Goal: Transaction & Acquisition: Purchase product/service

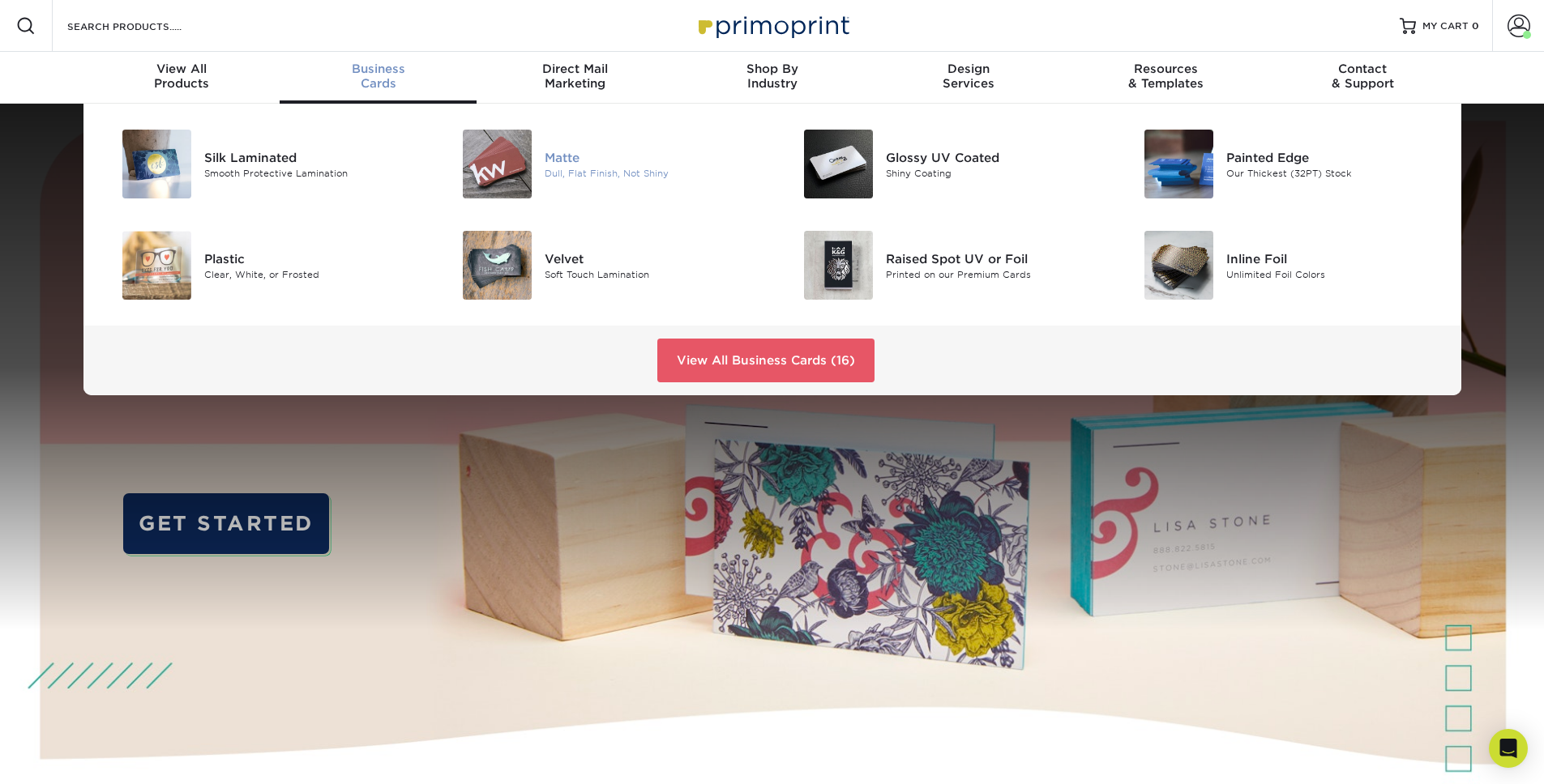
click at [527, 168] on img at bounding box center [497, 163] width 69 height 69
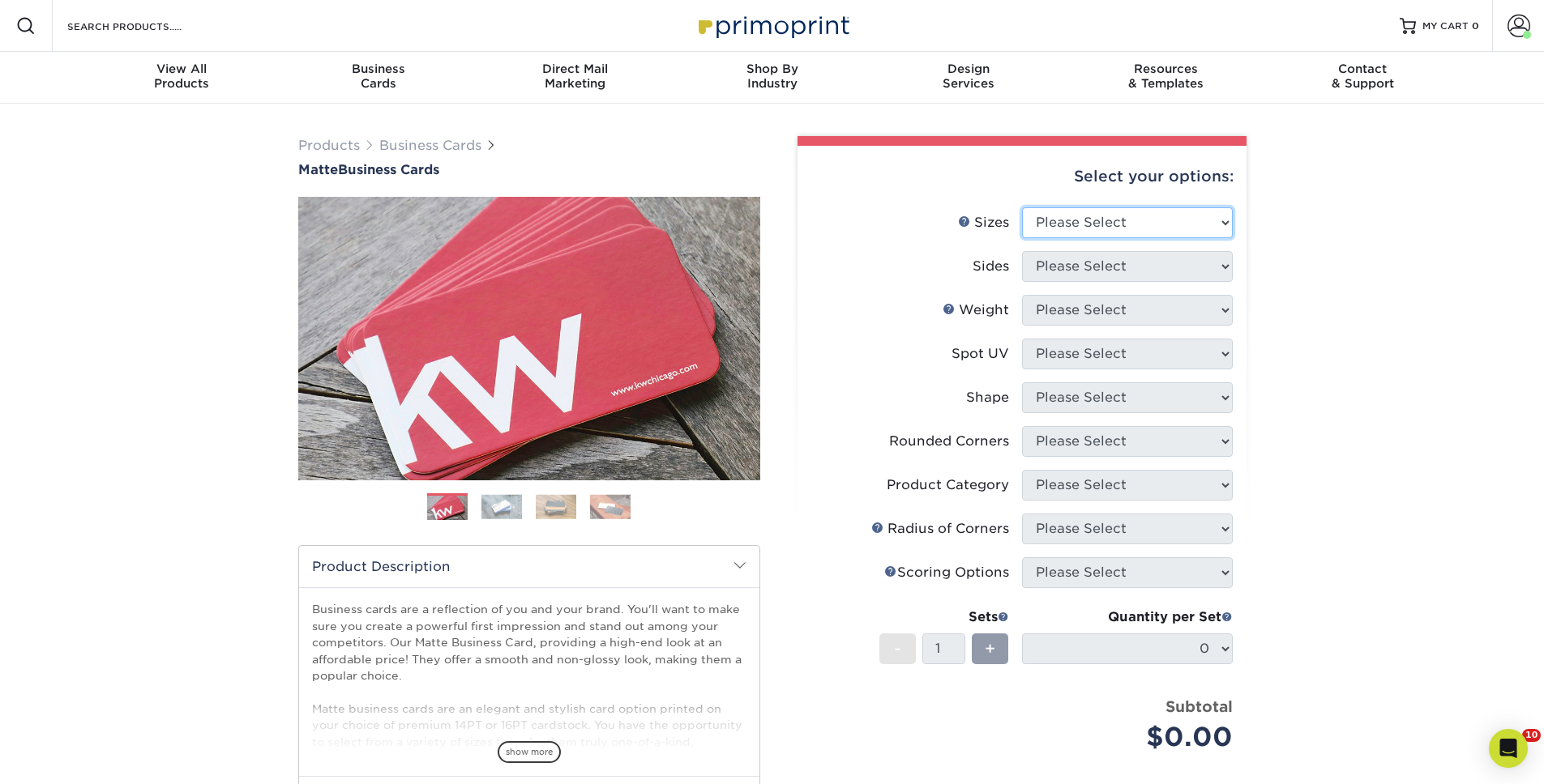
click at [1068, 229] on select "Please Select 1.5" x 3.5" - Mini 1.75" x 3.5" - Mini 2" x 2" - Square 2" x 3" -…" at bounding box center [1127, 223] width 210 height 31
select select "2.00x3.50"
click at [1022, 208] on select "Please Select 1.5" x 3.5" - Mini 1.75" x 3.5" - Mini 2" x 2" - Square 2" x 3" -…" at bounding box center [1127, 223] width 210 height 31
click at [1132, 260] on select "Please Select Print Both Sides Print Front Only" at bounding box center [1127, 267] width 210 height 31
select select "13abbda7-1d64-4f25-8bb2-c179b224825d"
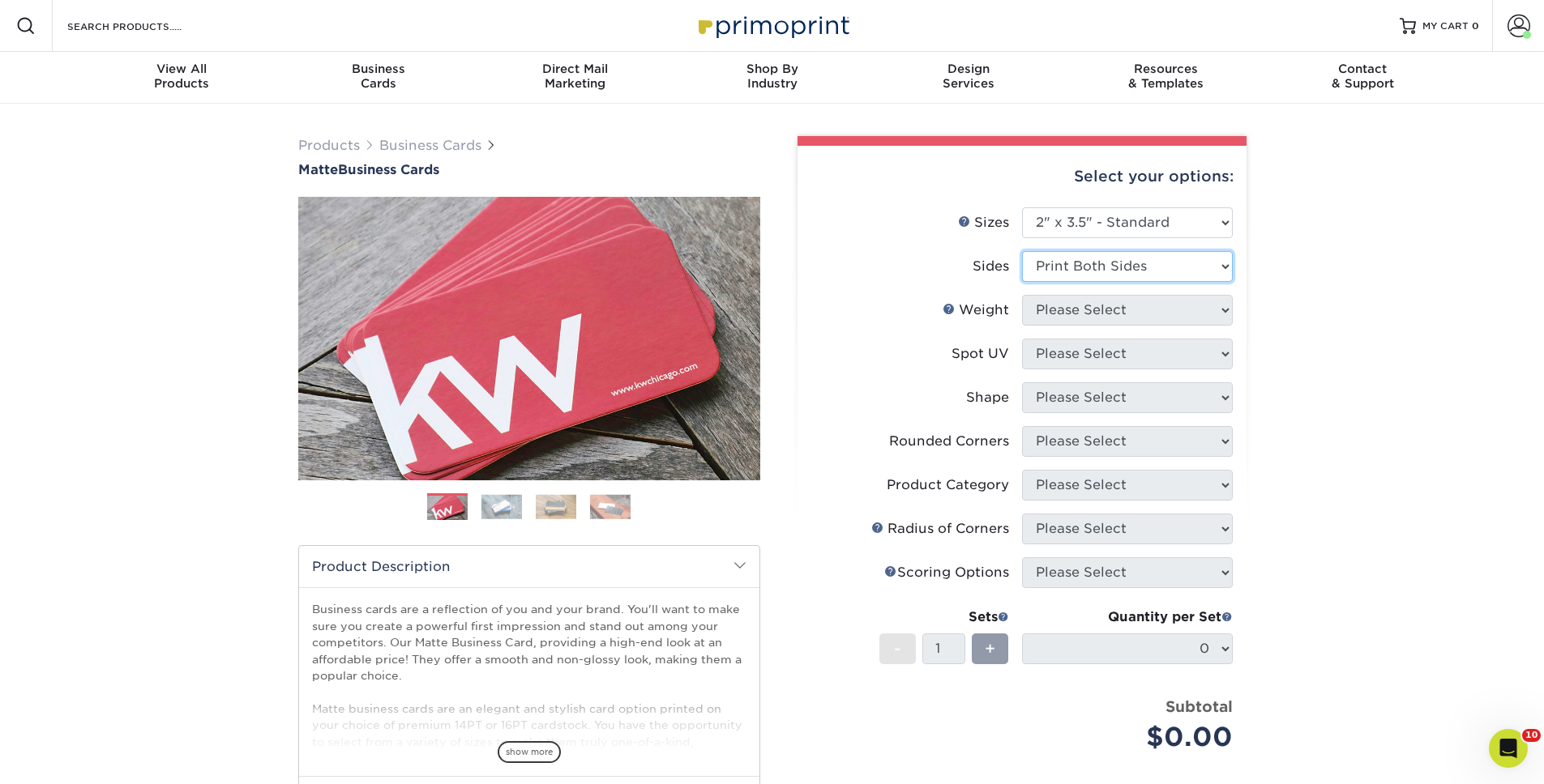
click at [1022, 252] on select "Please Select Print Both Sides Print Front Only" at bounding box center [1127, 267] width 210 height 31
drag, startPoint x: 1132, startPoint y: 260, endPoint x: 1123, endPoint y: 317, distance: 57.7
click at [1123, 317] on select "Please Select 16PT 14PT" at bounding box center [1127, 310] width 210 height 31
select select "16PT"
click at [1022, 295] on select "Please Select 16PT 14PT" at bounding box center [1127, 310] width 210 height 31
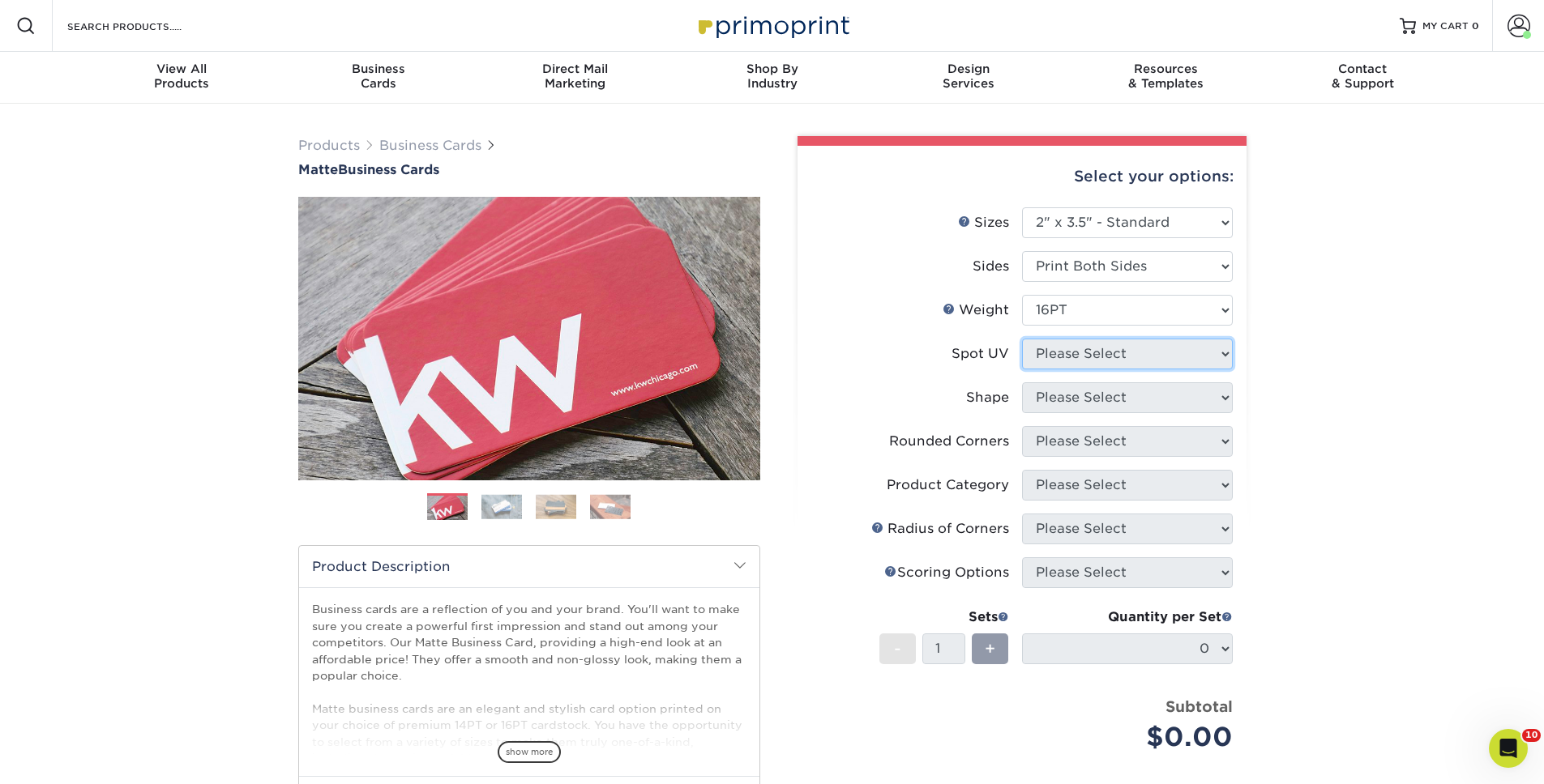
click at [1095, 348] on select "Please Select No Spot UV Front and Back (Both Sides) Front Only Back Only" at bounding box center [1127, 354] width 210 height 31
select select "3"
click at [1022, 339] on select "Please Select No Spot UV Front and Back (Both Sides) Front Only Back Only" at bounding box center [1127, 354] width 210 height 31
click at [0, 0] on select at bounding box center [0, 0] width 0 height 0
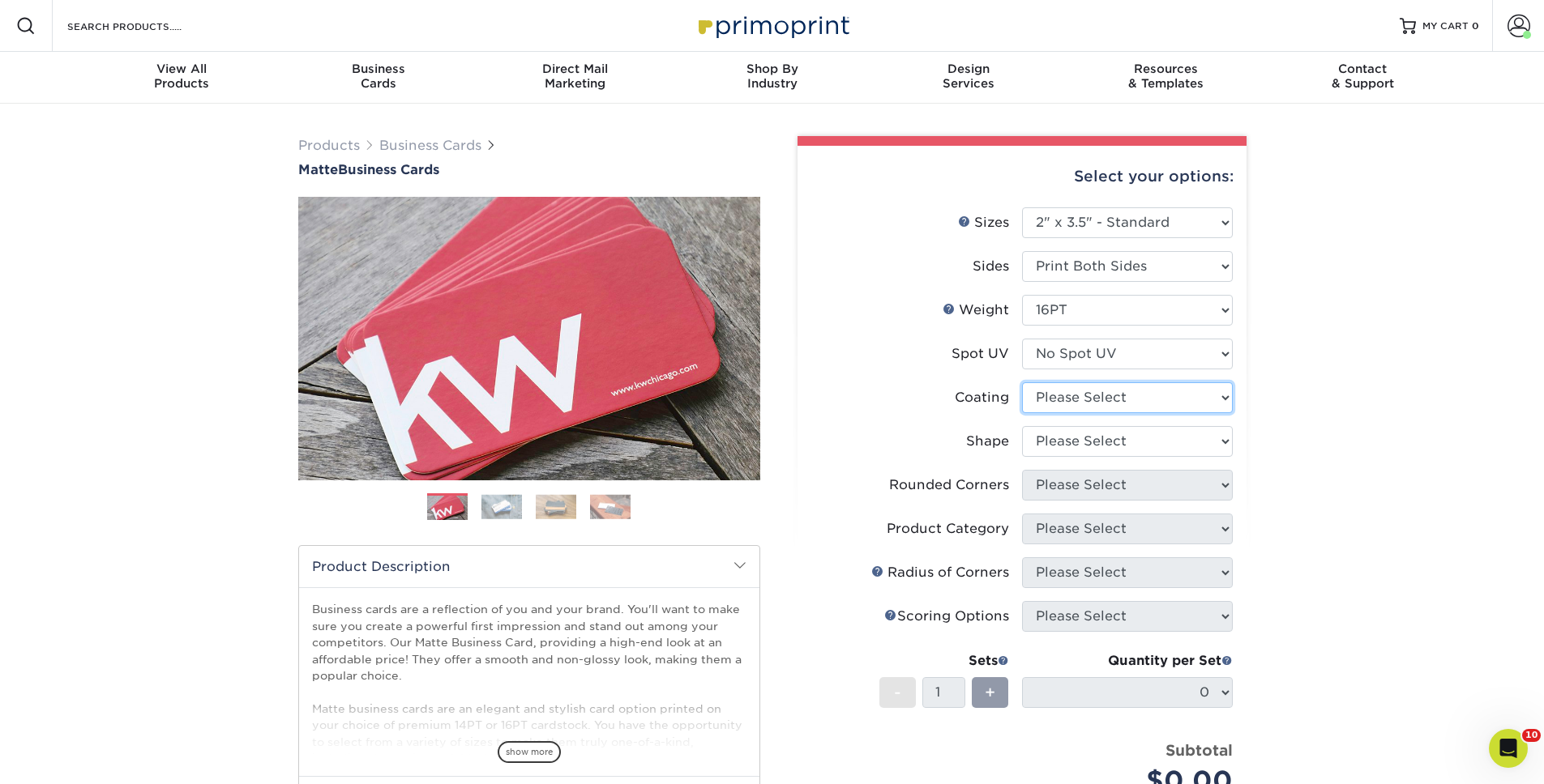
select select "121bb7b5-3b4d-429f-bd8d-bbf80e953313"
click at [1022, 382] on select at bounding box center [1127, 397] width 210 height 31
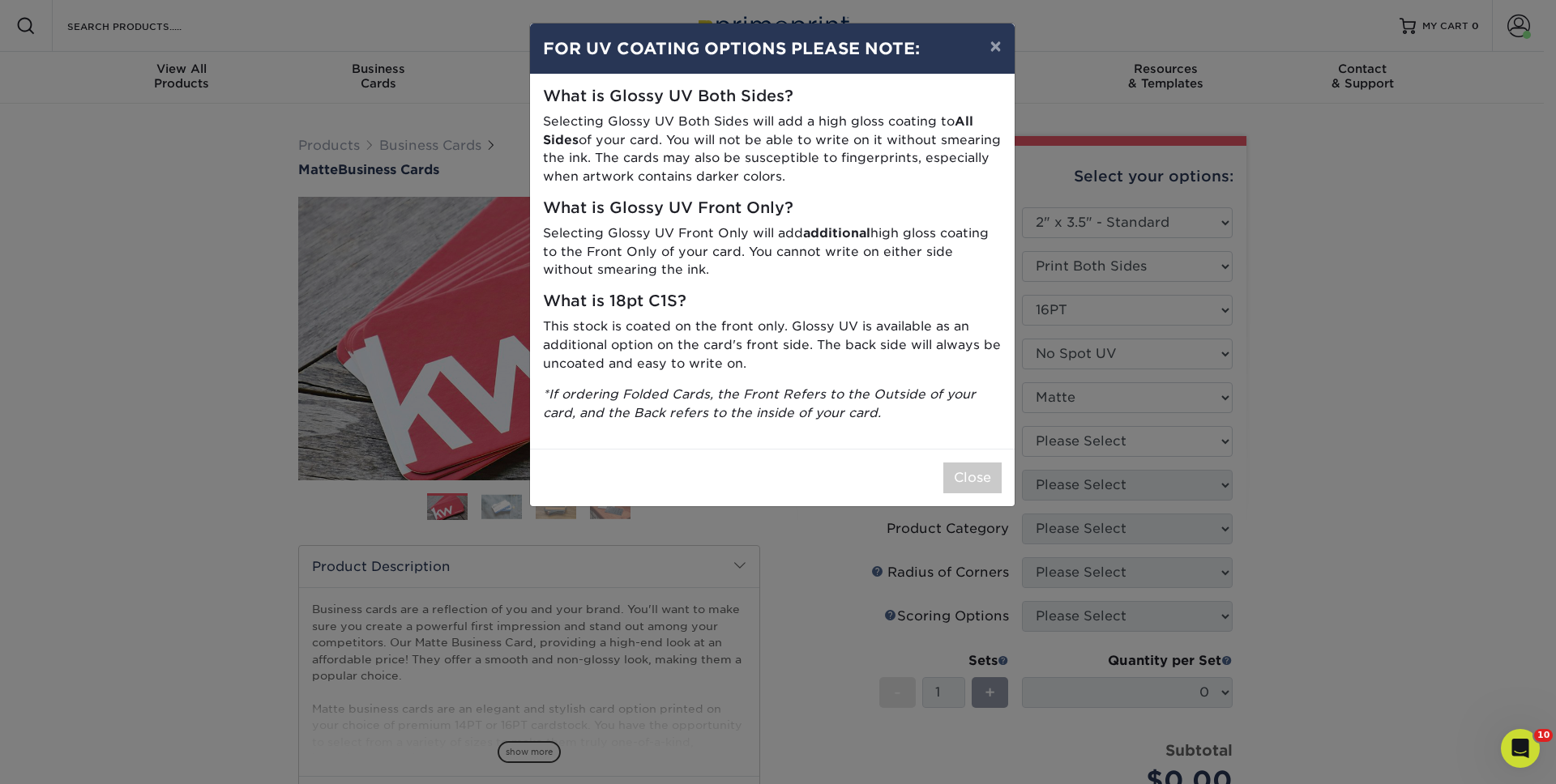
click at [1093, 429] on div "× FOR UV COATING OPTIONS PLEASE NOTE: What is Glossy UV Both Sides? Selecting G…" at bounding box center [778, 392] width 1556 height 784
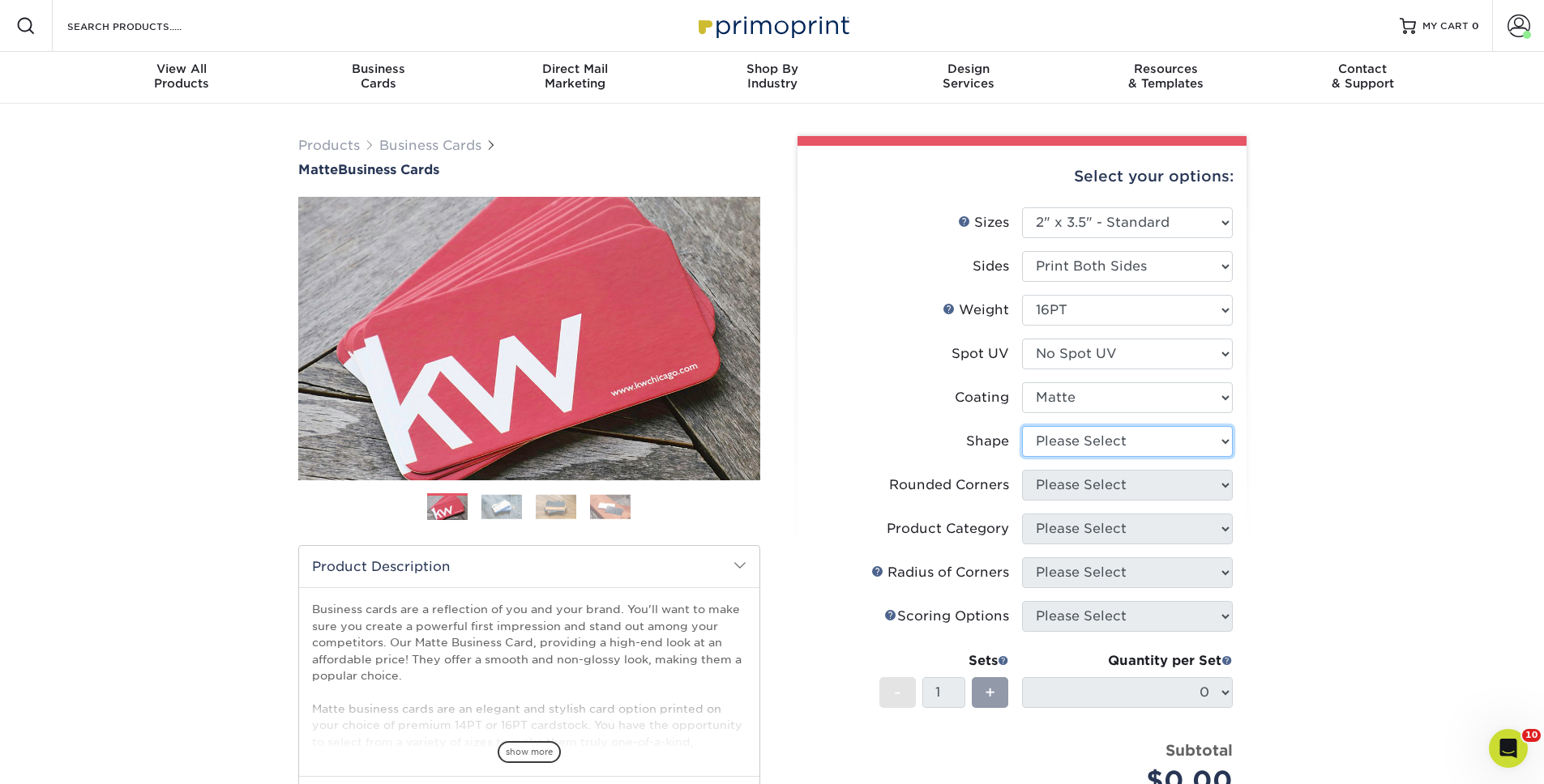
click at [1040, 447] on select "Please Select Standard Oval" at bounding box center [1127, 441] width 210 height 31
select select "standard"
click at [1022, 426] on select "Please Select Standard Oval" at bounding box center [1127, 441] width 210 height 31
click at [1074, 477] on select "Please Select Yes - Round 2 Corners Yes - Round 4 Corners No" at bounding box center [1127, 485] width 210 height 31
select select "0"
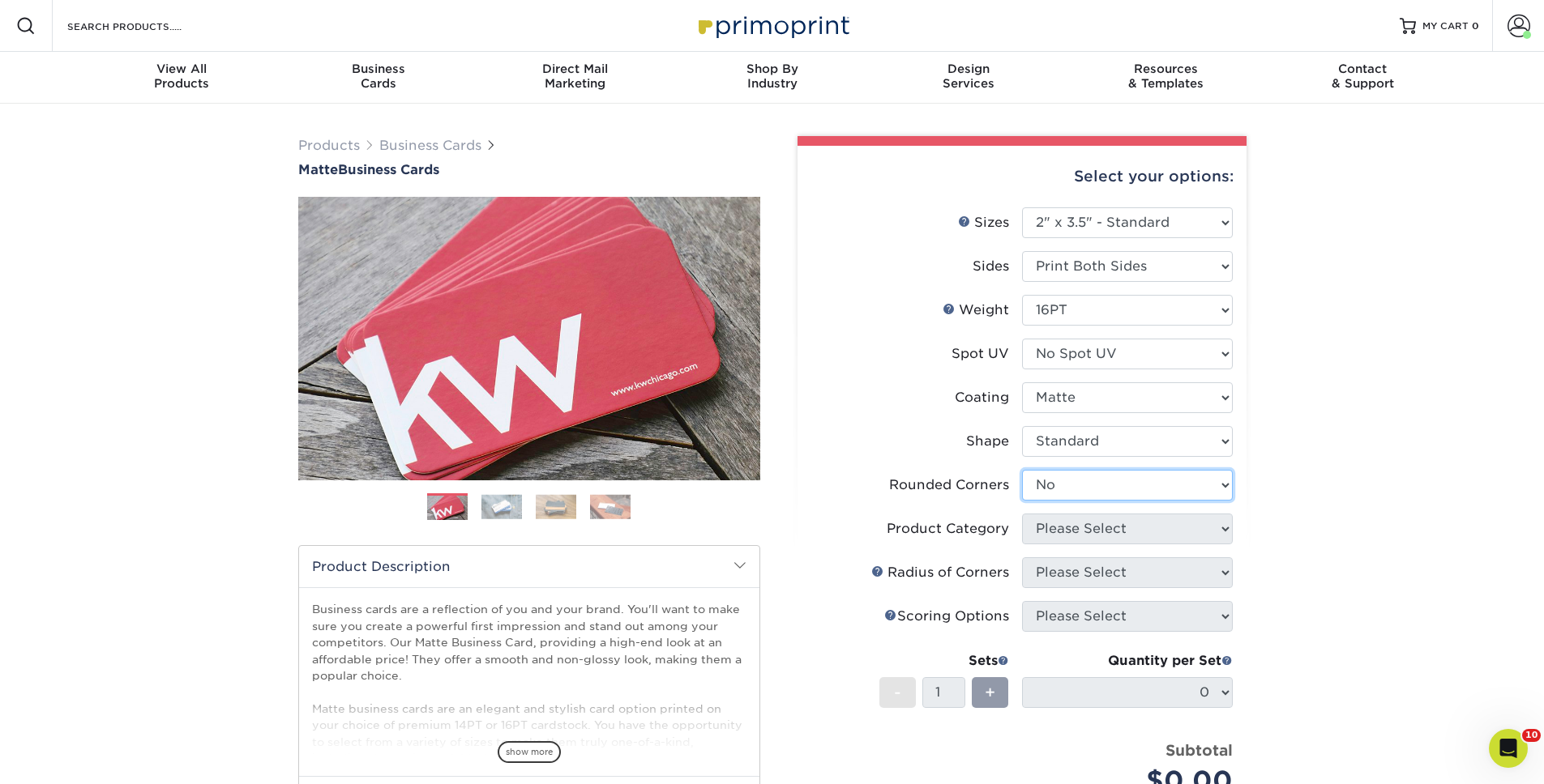
click at [1022, 470] on select "Please Select Yes - Round 2 Corners Yes - Round 4 Corners No" at bounding box center [1127, 485] width 210 height 31
drag, startPoint x: 1074, startPoint y: 477, endPoint x: 1085, endPoint y: 515, distance: 39.6
click at [1085, 515] on form "Sizes Help Sizes Please Select 1.5" x 3.5" - Mini 1.75" x 3.5" - Mini 2" x 2" -…" at bounding box center [1022, 520] width 424 height 626
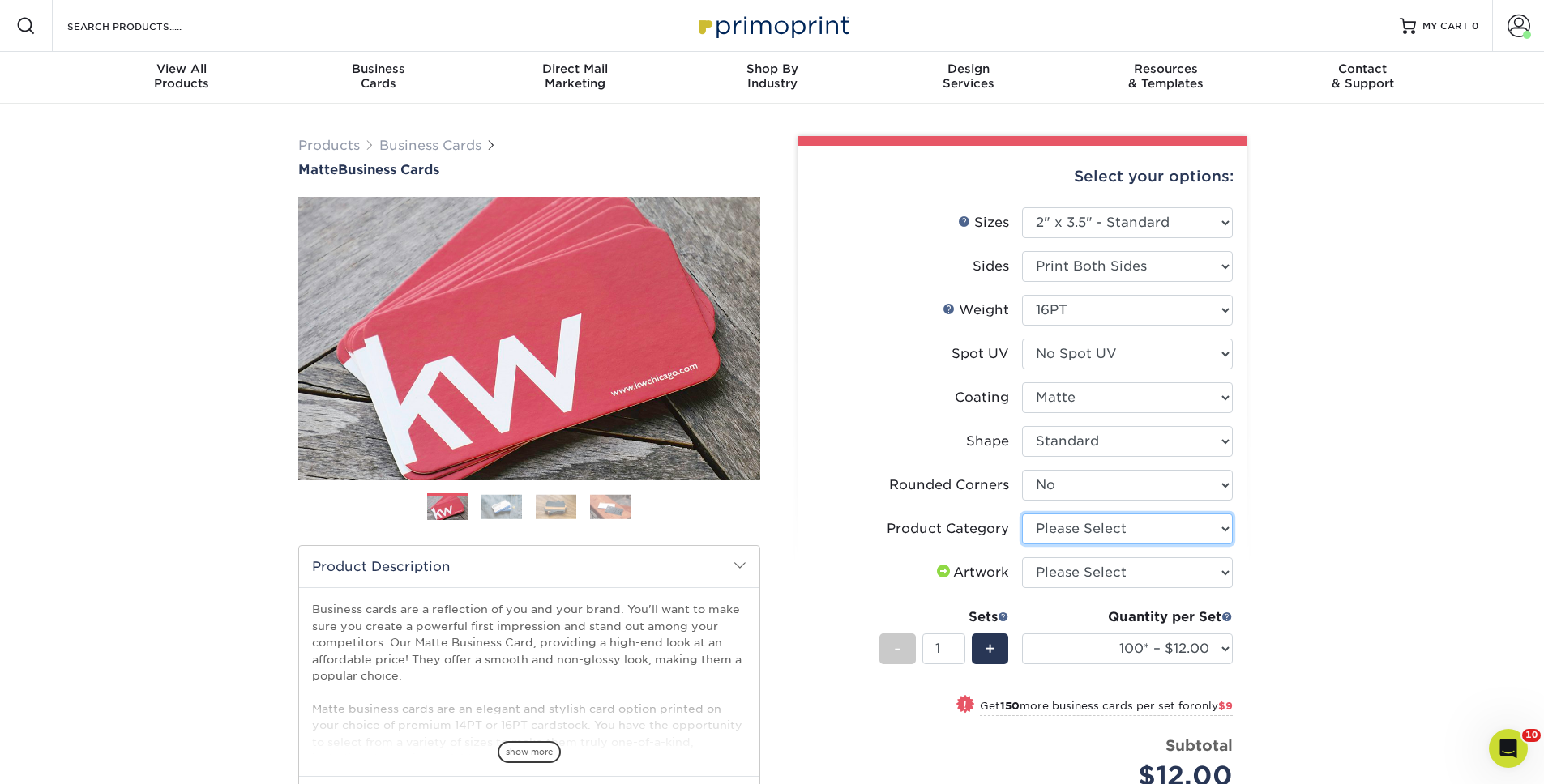
click at [1107, 530] on select "Please Select Business Cards" at bounding box center [1127, 529] width 210 height 31
select select "3b5148f1-0588-4f88-a218-97bcfdce65c1"
click at [1022, 514] on select "Please Select Business Cards" at bounding box center [1127, 529] width 210 height 31
click at [1085, 562] on select "Please Select I will upload files I need a design - $100" at bounding box center [1127, 573] width 210 height 31
select select "upload"
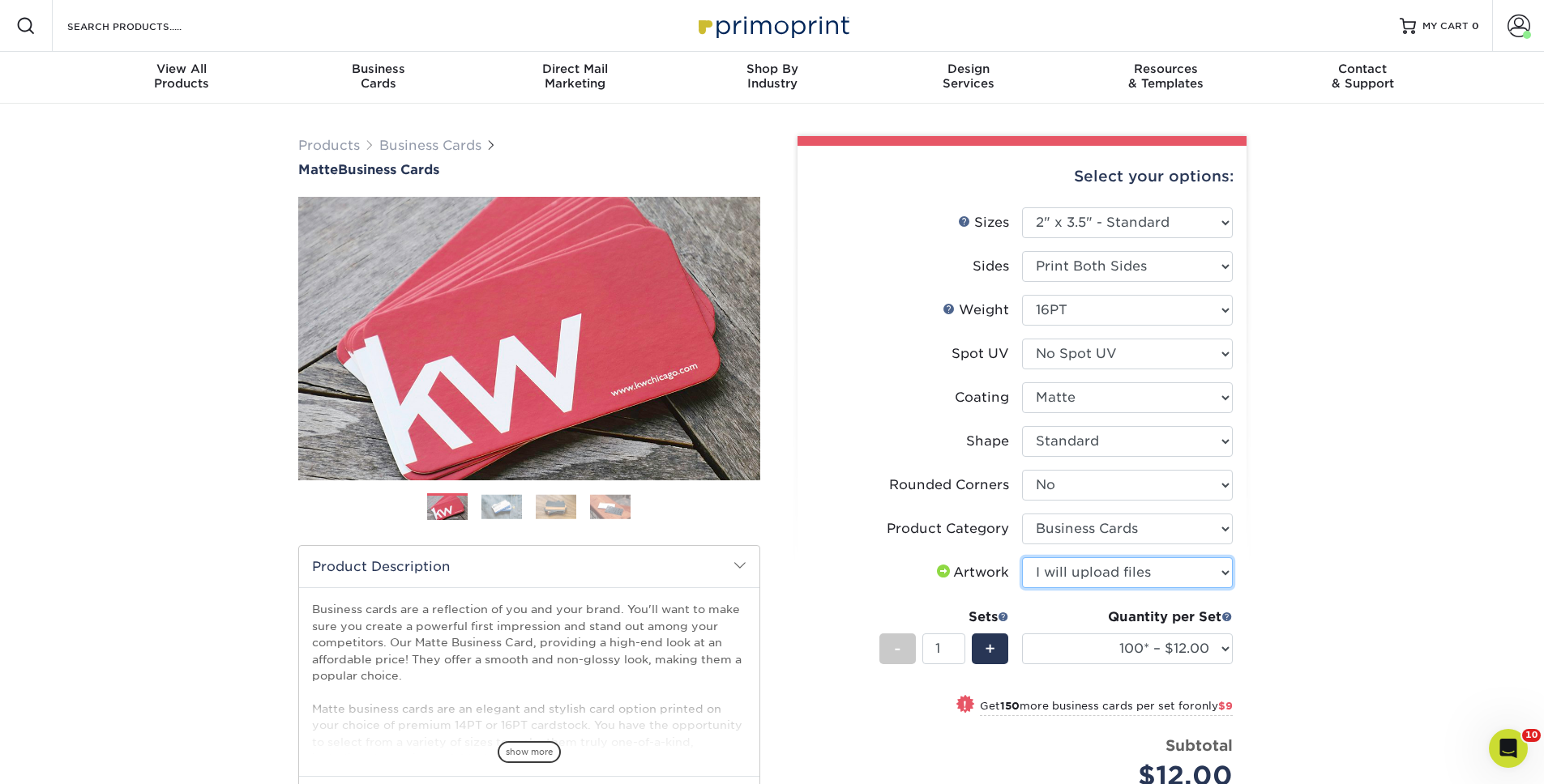
click at [1022, 558] on select "Please Select I will upload files I need a design - $100" at bounding box center [1127, 573] width 210 height 31
click at [1101, 632] on div "Quantity per Set 100* – $12.00 250* – $21.00 500 – $42.00 1000 – $53.00 2500 – …" at bounding box center [1127, 645] width 210 height 75
click at [1103, 634] on select "100* – $12.00 250* – $21.00 500 – $42.00 1000 – $53.00 2500 – $95.00 5000 – $18…" at bounding box center [1127, 649] width 210 height 31
select select "250* – $21.00"
click at [1022, 634] on select "100* – $12.00 250* – $21.00 500 – $42.00 1000 – $53.00 2500 – $95.00 5000 – $18…" at bounding box center [1127, 649] width 210 height 31
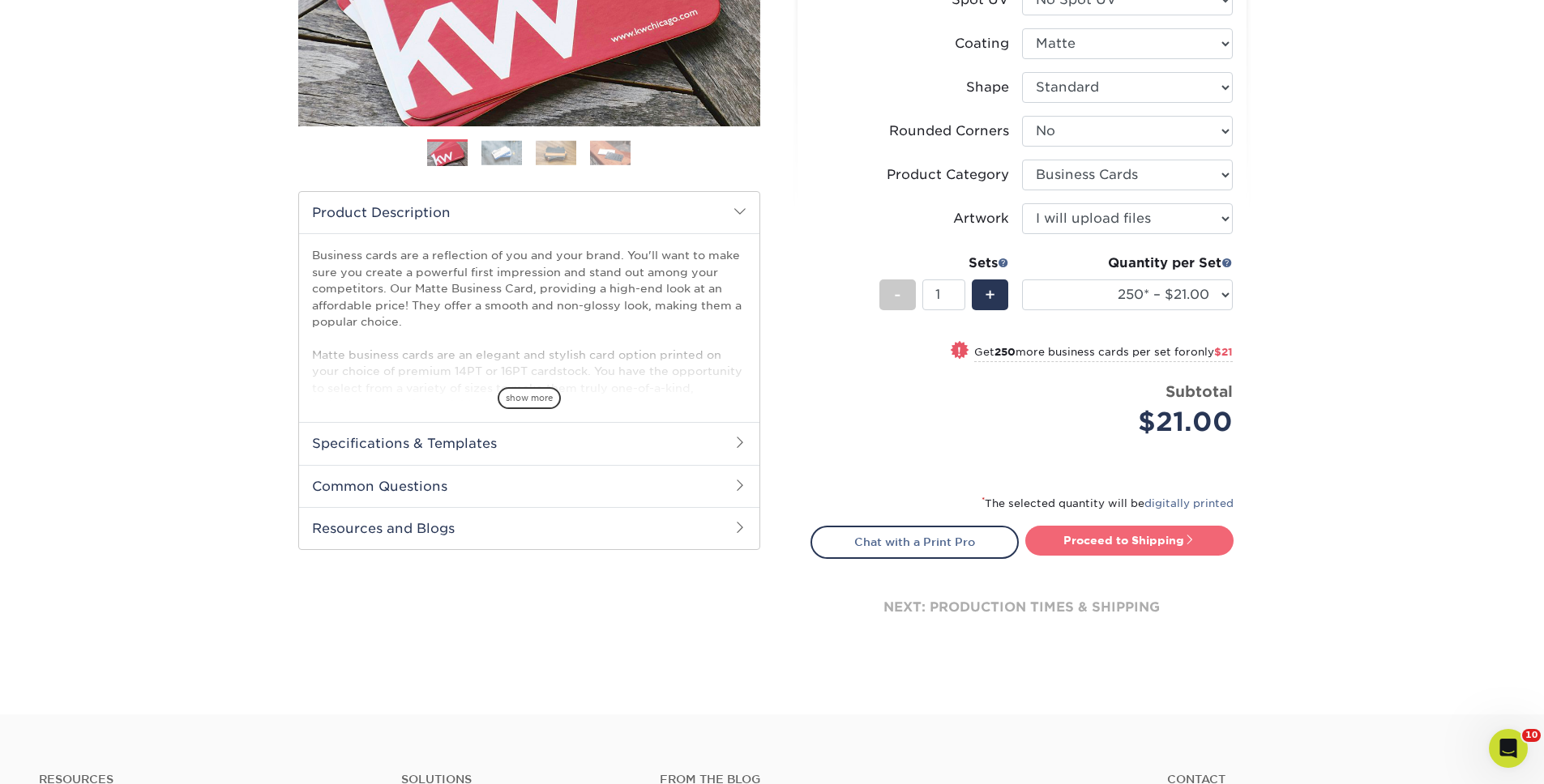
click at [1151, 527] on link "Proceed to Shipping" at bounding box center [1130, 540] width 208 height 29
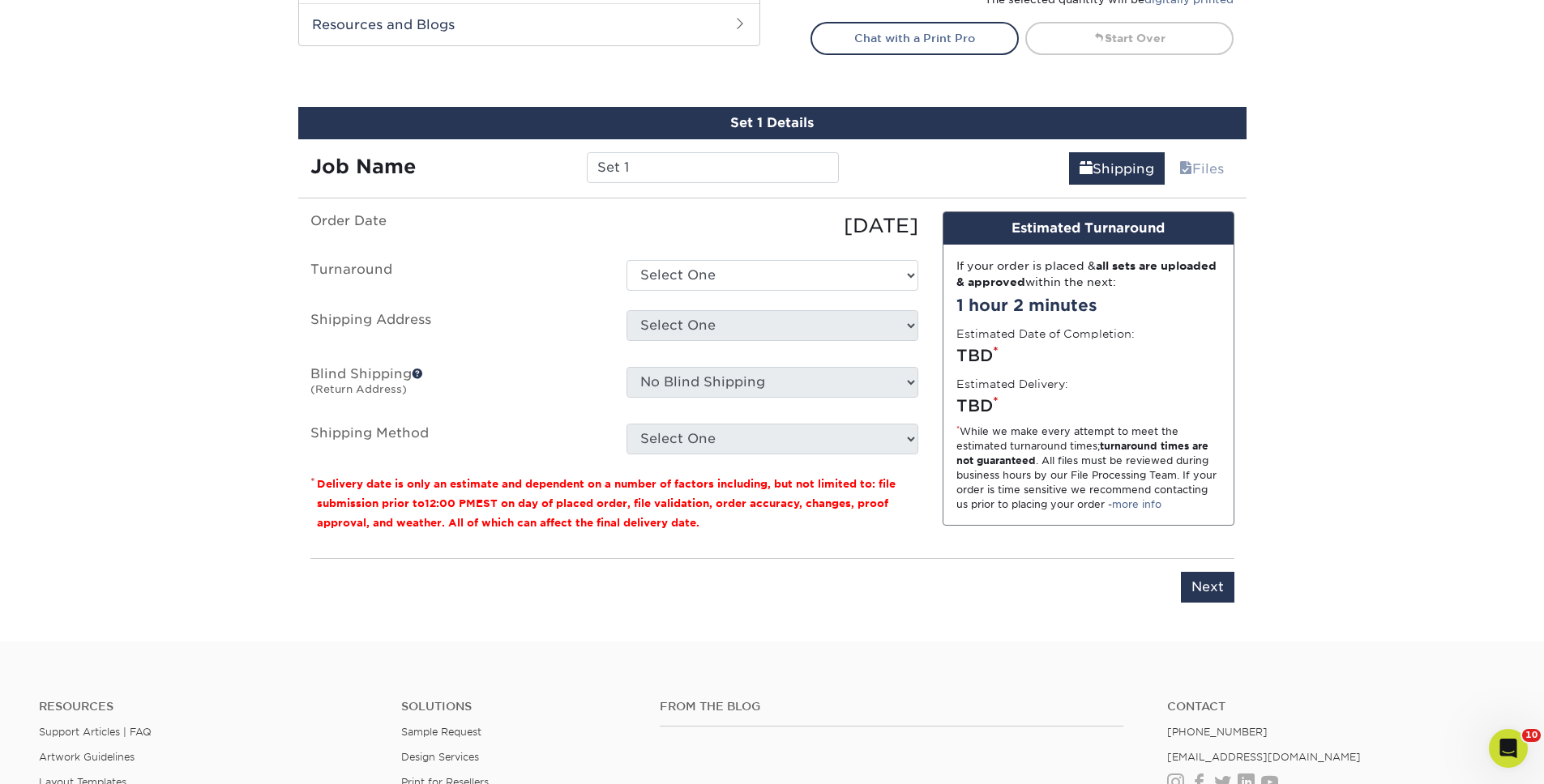
scroll to position [924, 0]
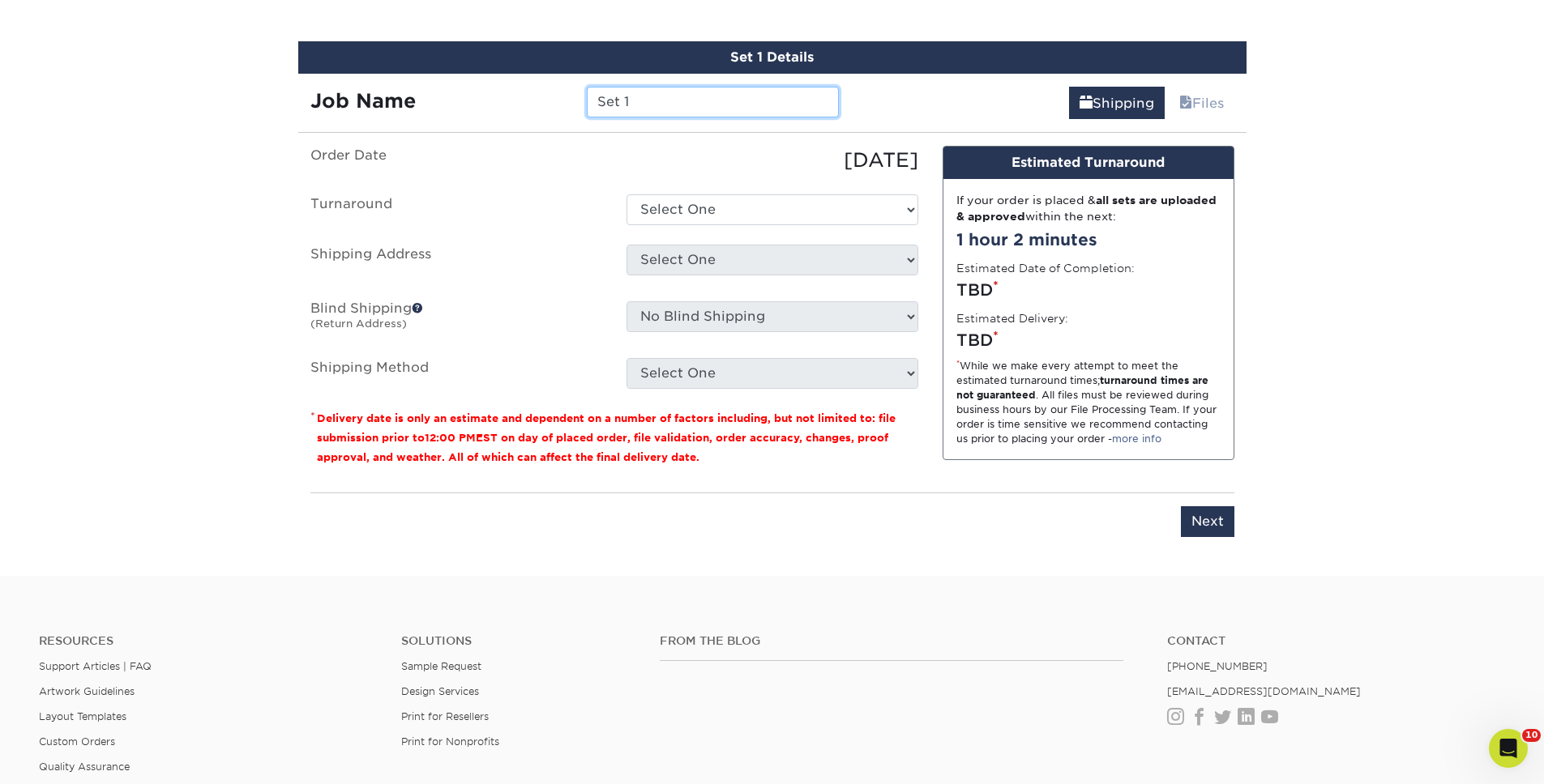
click at [701, 107] on input "Set 1" at bounding box center [713, 101] width 252 height 31
type input "[PERSON_NAME]"
click at [666, 216] on select "Select One 2-4 Business Days 2 Day Next Business Day" at bounding box center [772, 209] width 292 height 31
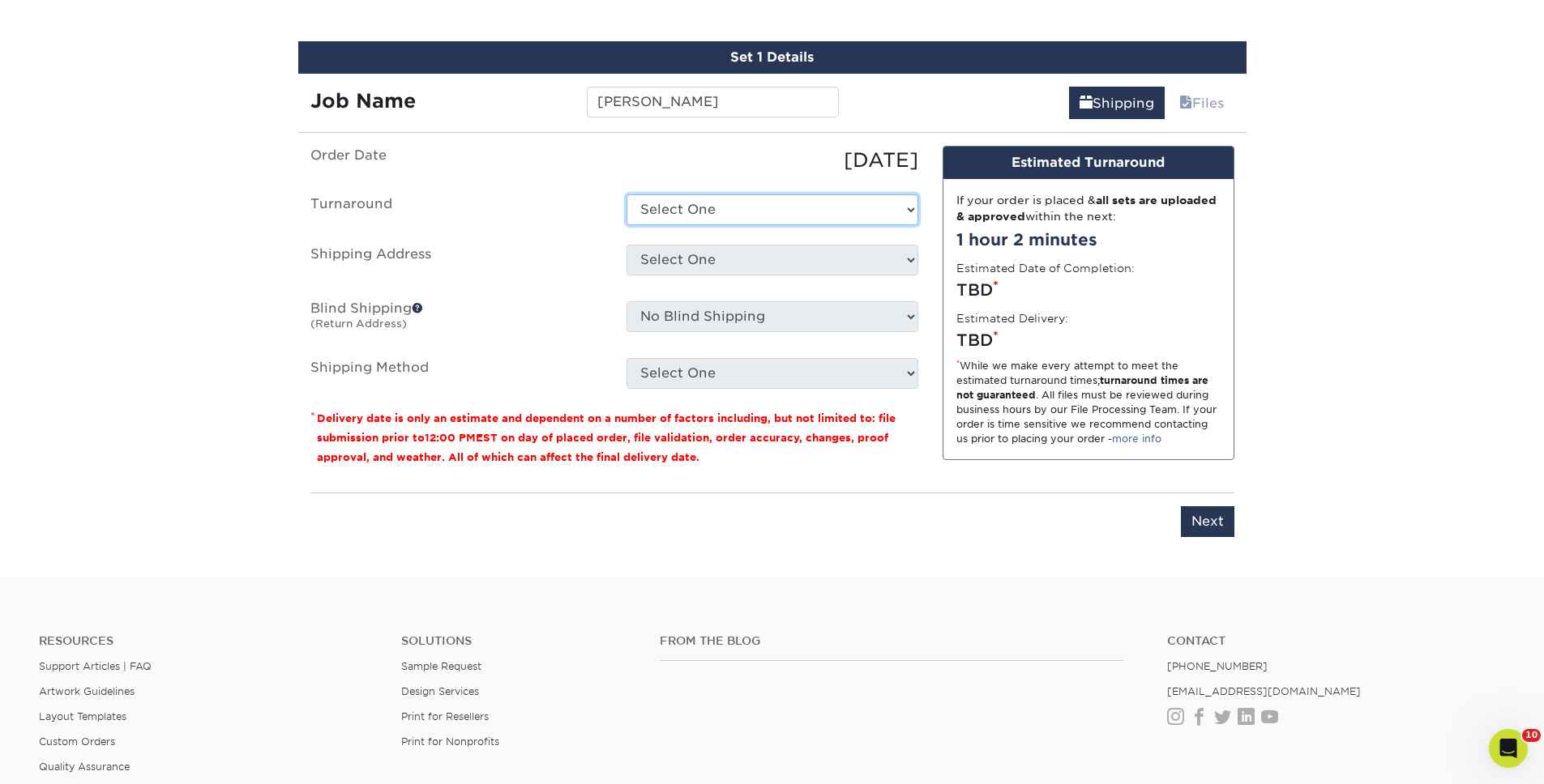
select select "23721297-b68b-4846-ba83-3171e6bd9d78"
click at [626, 194] on select "Select One 2-4 Business Days 2 Day Next Business Day" at bounding box center [772, 209] width 292 height 31
click at [684, 240] on ul "Order Date 09/24/2025 Turnaround Select One 2-4 Business Days 2 Day Next Busine…" at bounding box center [614, 267] width 608 height 243
click at [688, 253] on select "Select One The Federalist Society + Add New Address" at bounding box center [772, 260] width 292 height 31
select select "22114"
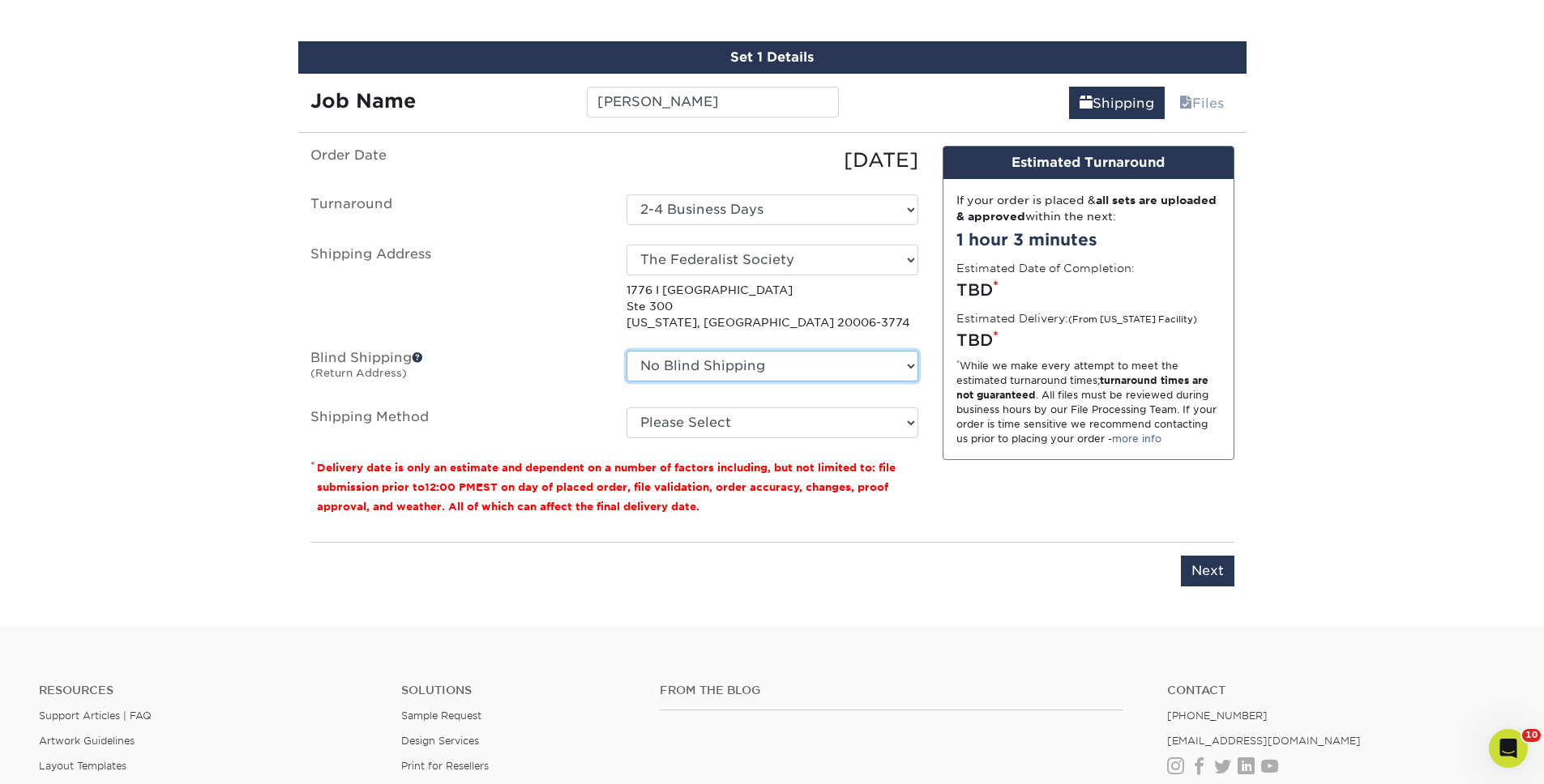
click at [690, 368] on select "No Blind Shipping The Federalist Society + Add New Address" at bounding box center [772, 366] width 292 height 31
select select "22114"
click at [626, 351] on select "No Blind Shipping The Federalist Society + Add New Address" at bounding box center [772, 366] width 292 height 31
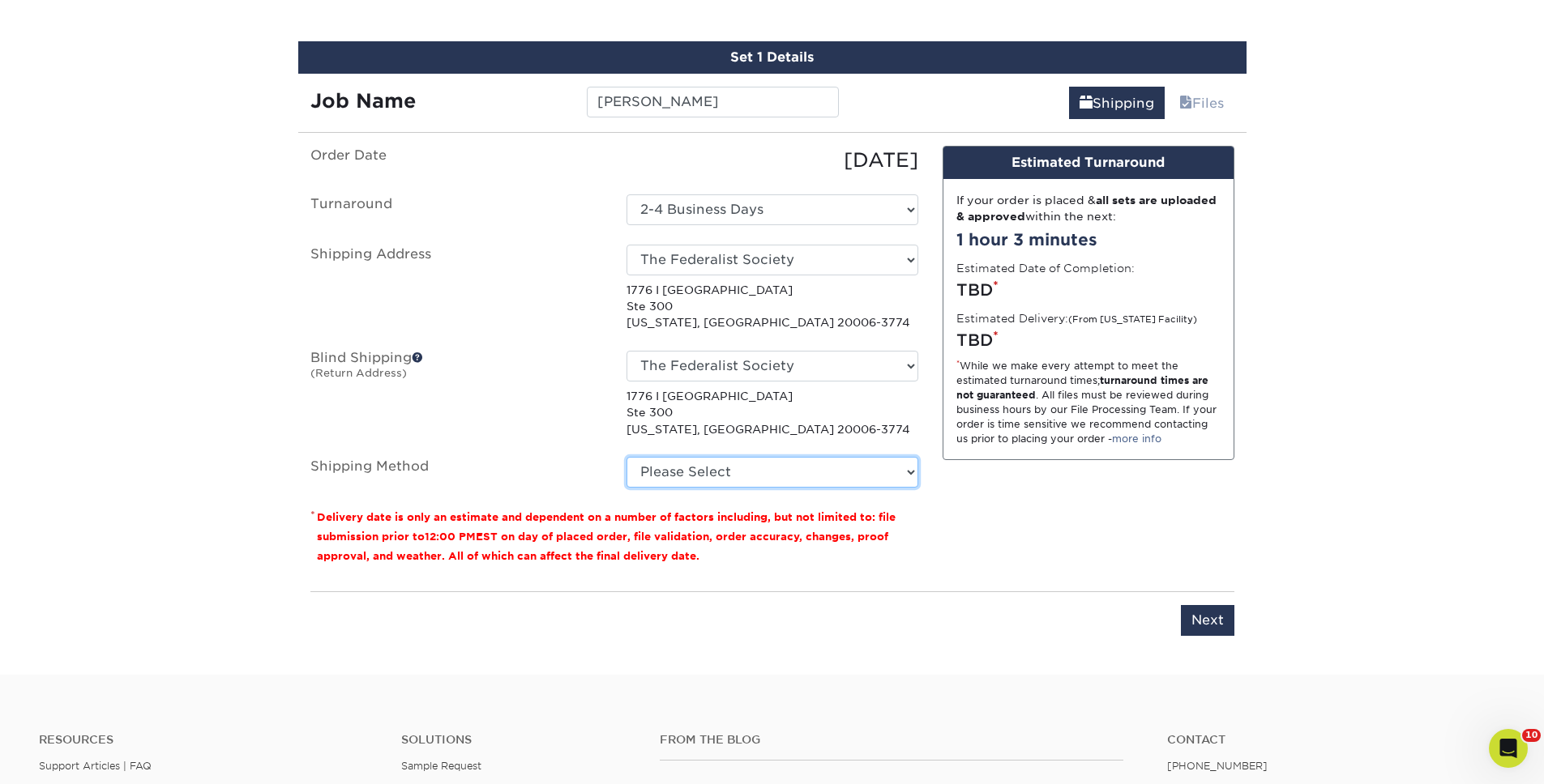
click at [726, 464] on select "Please Select Ground Shipping (+$7.84) 3 Day Shipping Service (+$15.34) 2 Day A…" at bounding box center [772, 472] width 292 height 31
select select "03"
click at [626, 457] on select "Please Select Ground Shipping (+$7.84) 3 Day Shipping Service (+$15.34) 2 Day A…" at bounding box center [772, 472] width 292 height 31
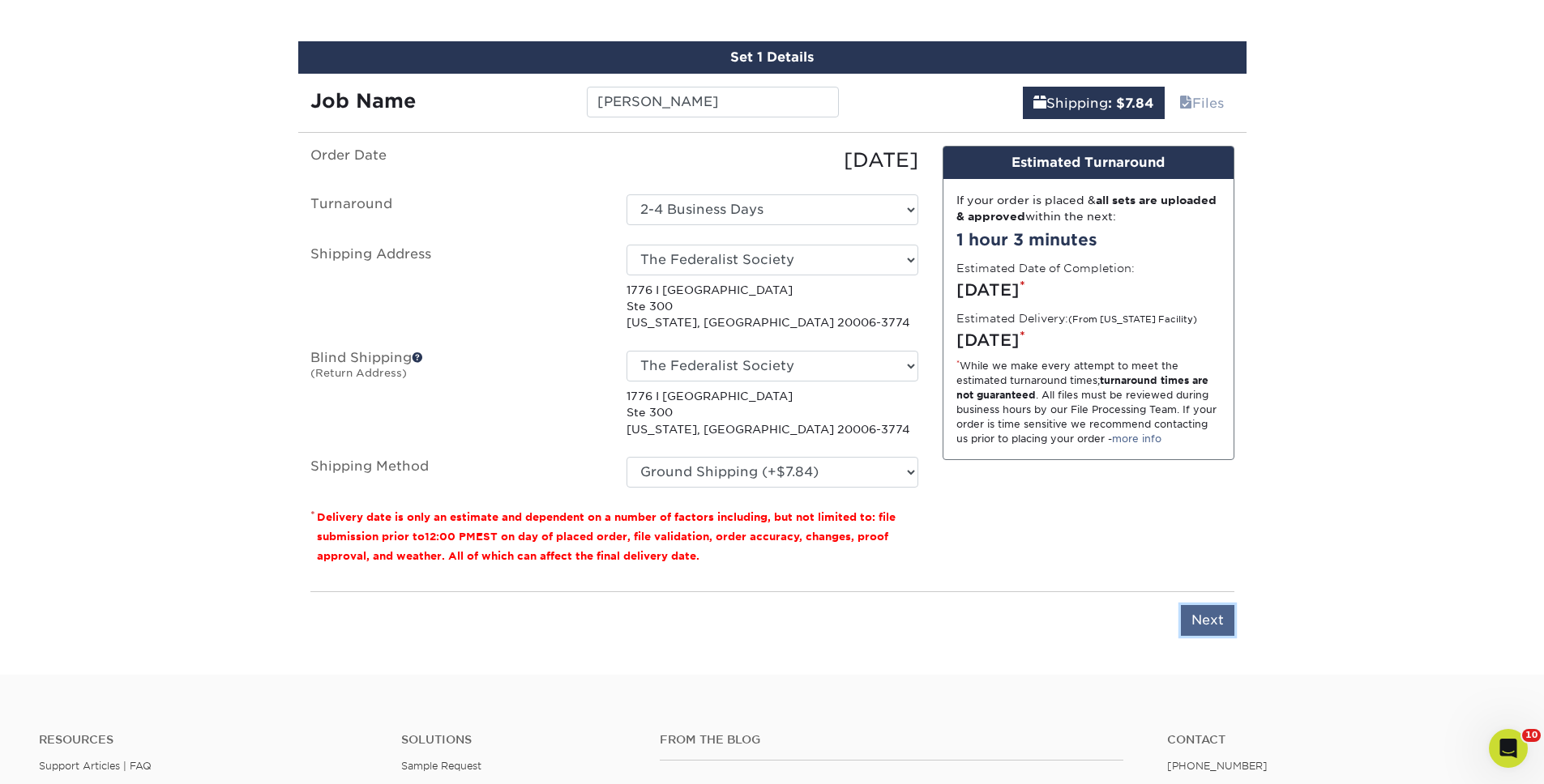
click at [1189, 612] on input "Next" at bounding box center [1207, 621] width 54 height 31
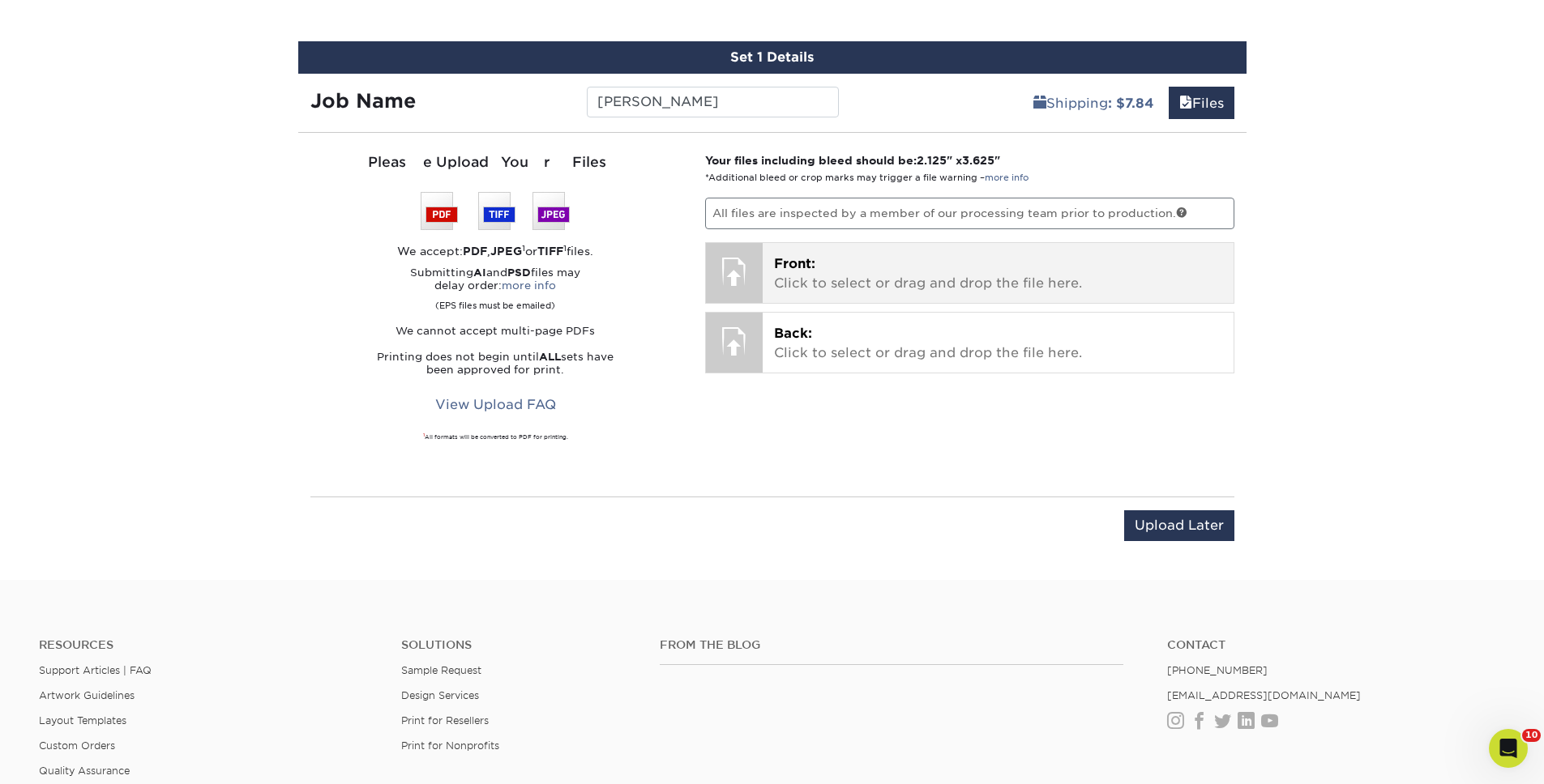
click at [848, 284] on p "Front: Click to select or drag and drop the file here." at bounding box center [997, 273] width 448 height 38
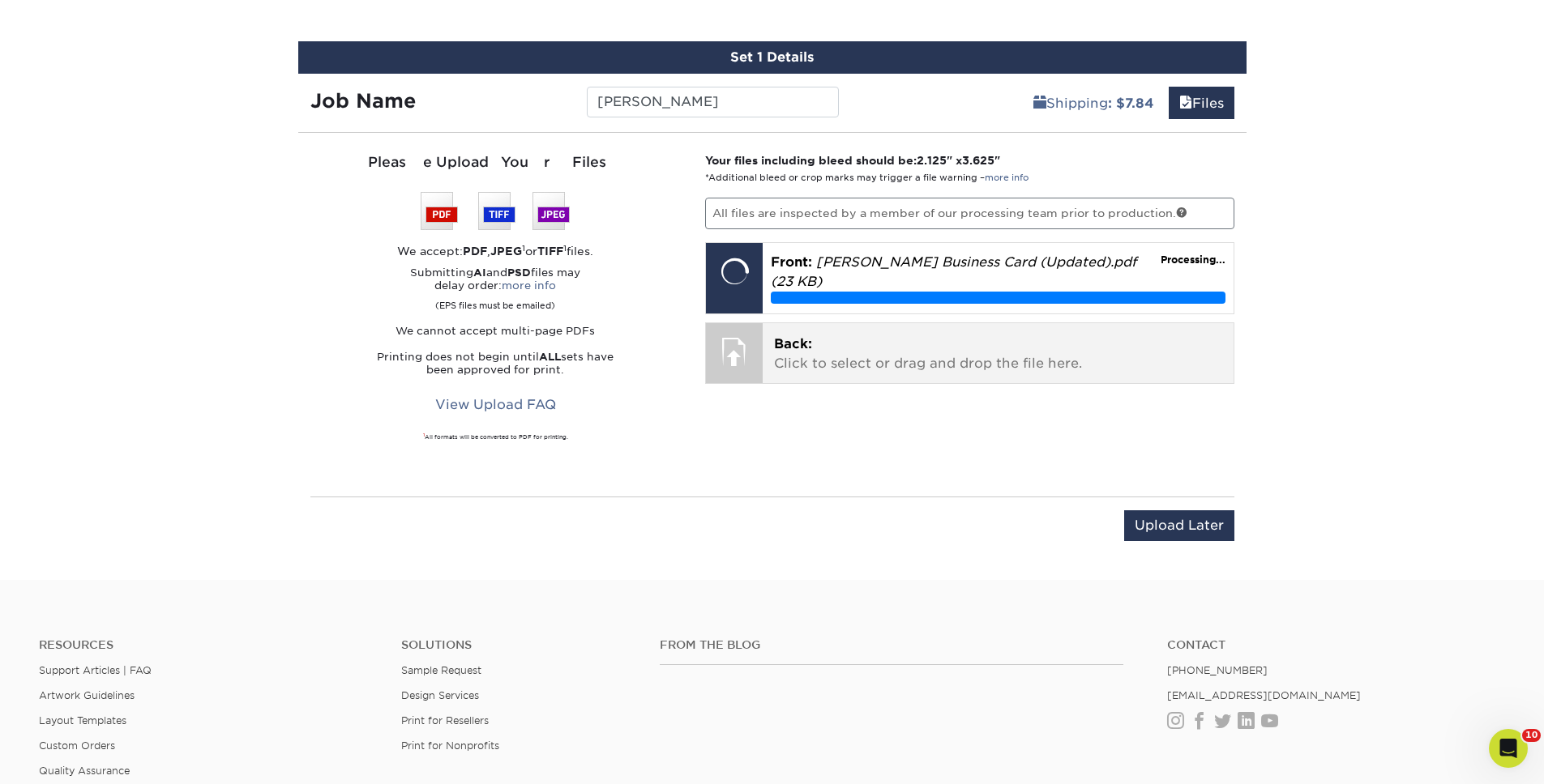
click at [866, 354] on p "Back: Click to select or drag and drop the file here." at bounding box center [997, 353] width 448 height 38
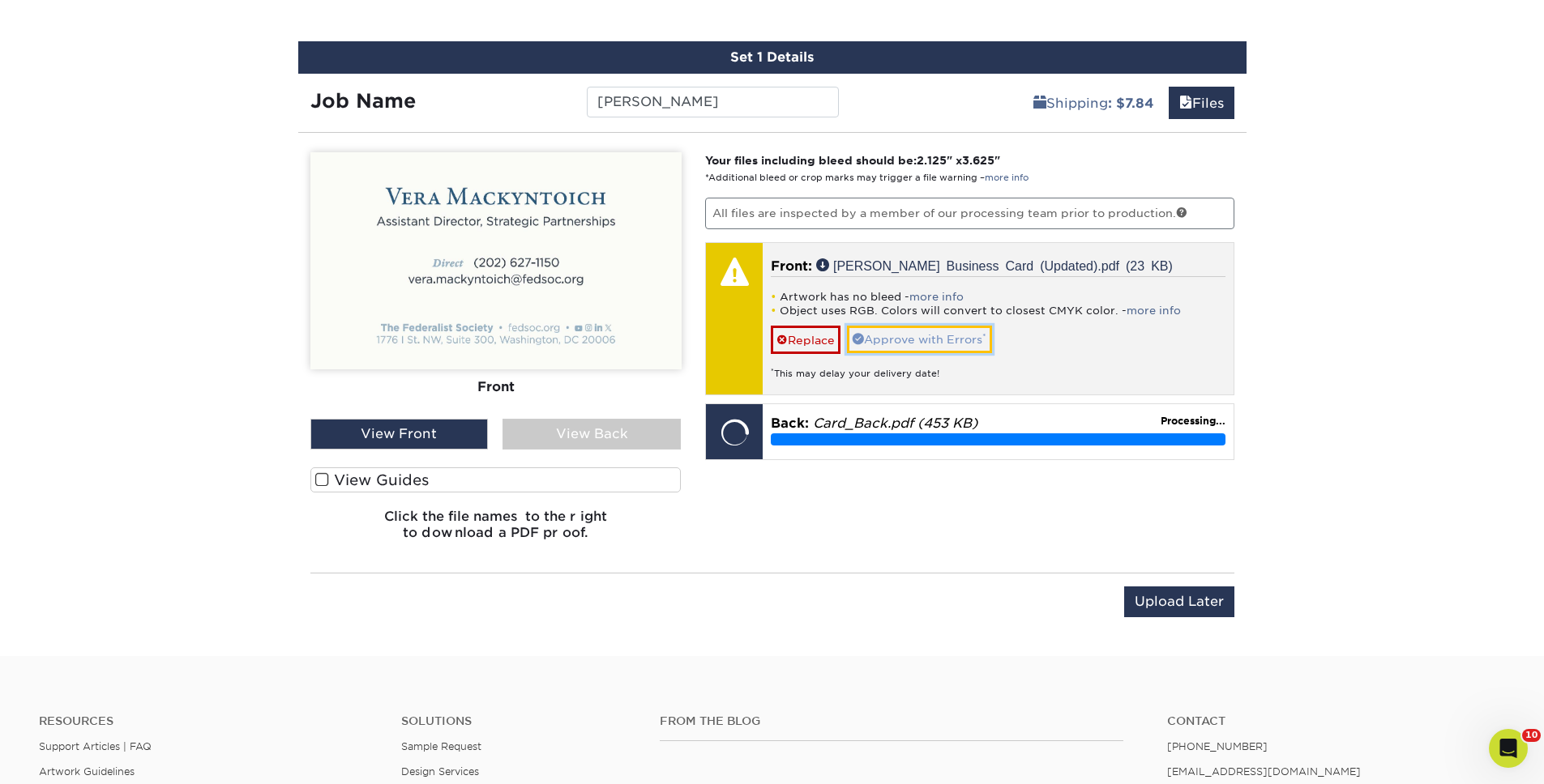
click at [870, 346] on link "Approve with Errors *" at bounding box center [919, 339] width 145 height 27
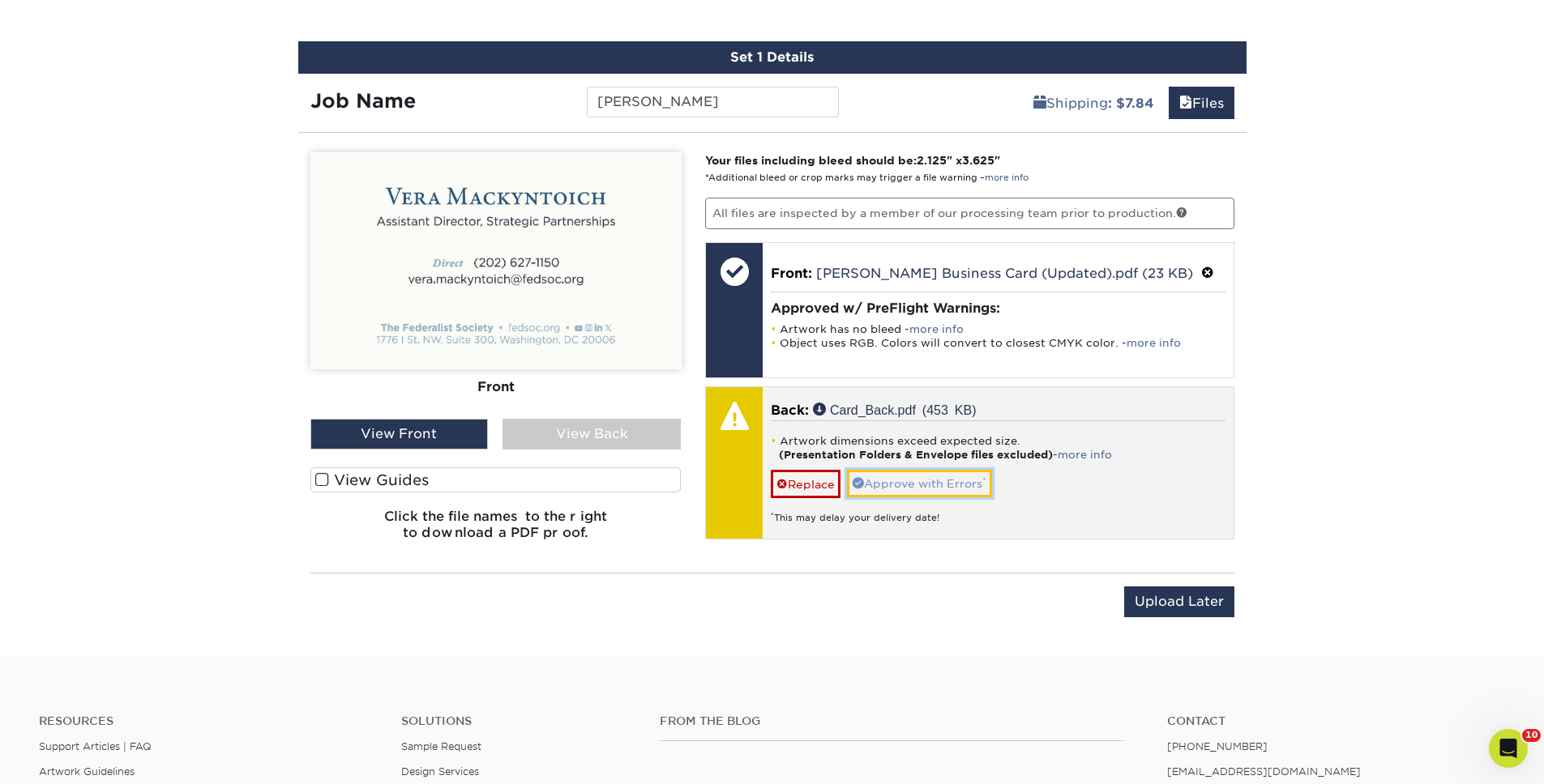
click at [910, 473] on link "Approve with Errors *" at bounding box center [919, 484] width 145 height 27
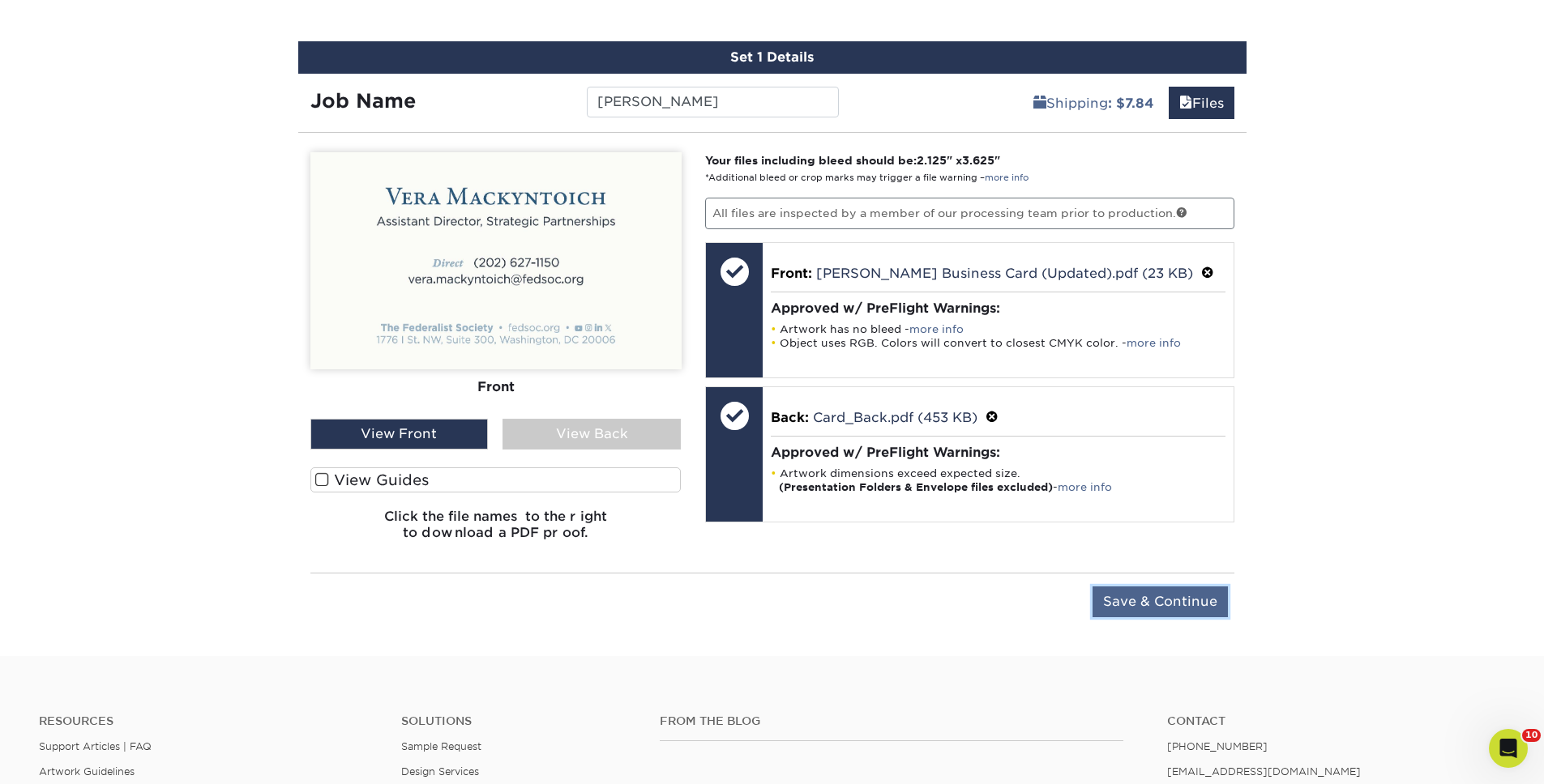
click at [1152, 598] on input "Save & Continue" at bounding box center [1160, 602] width 135 height 31
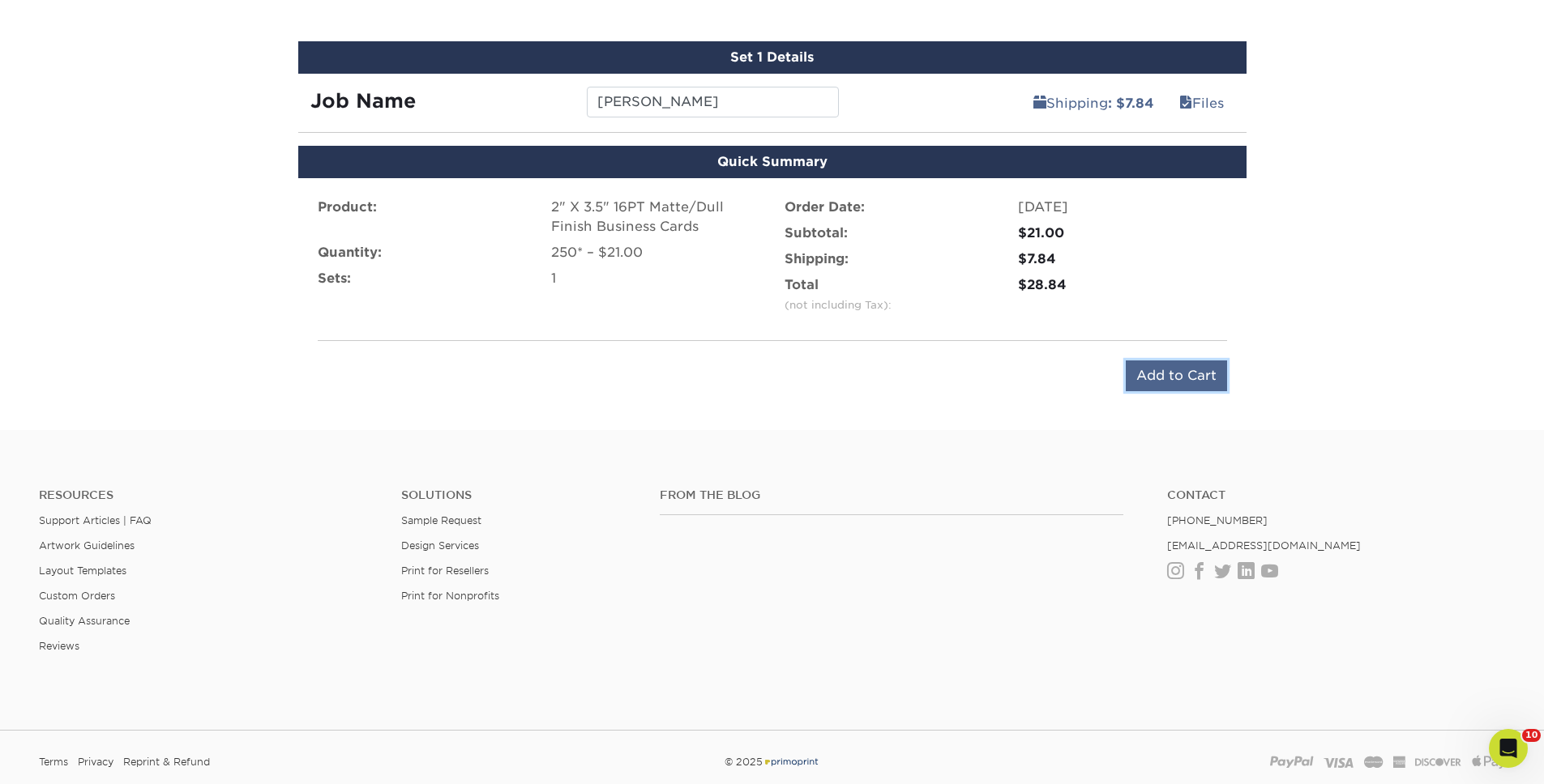
click at [1152, 365] on input "Add to Cart" at bounding box center [1177, 376] width 101 height 31
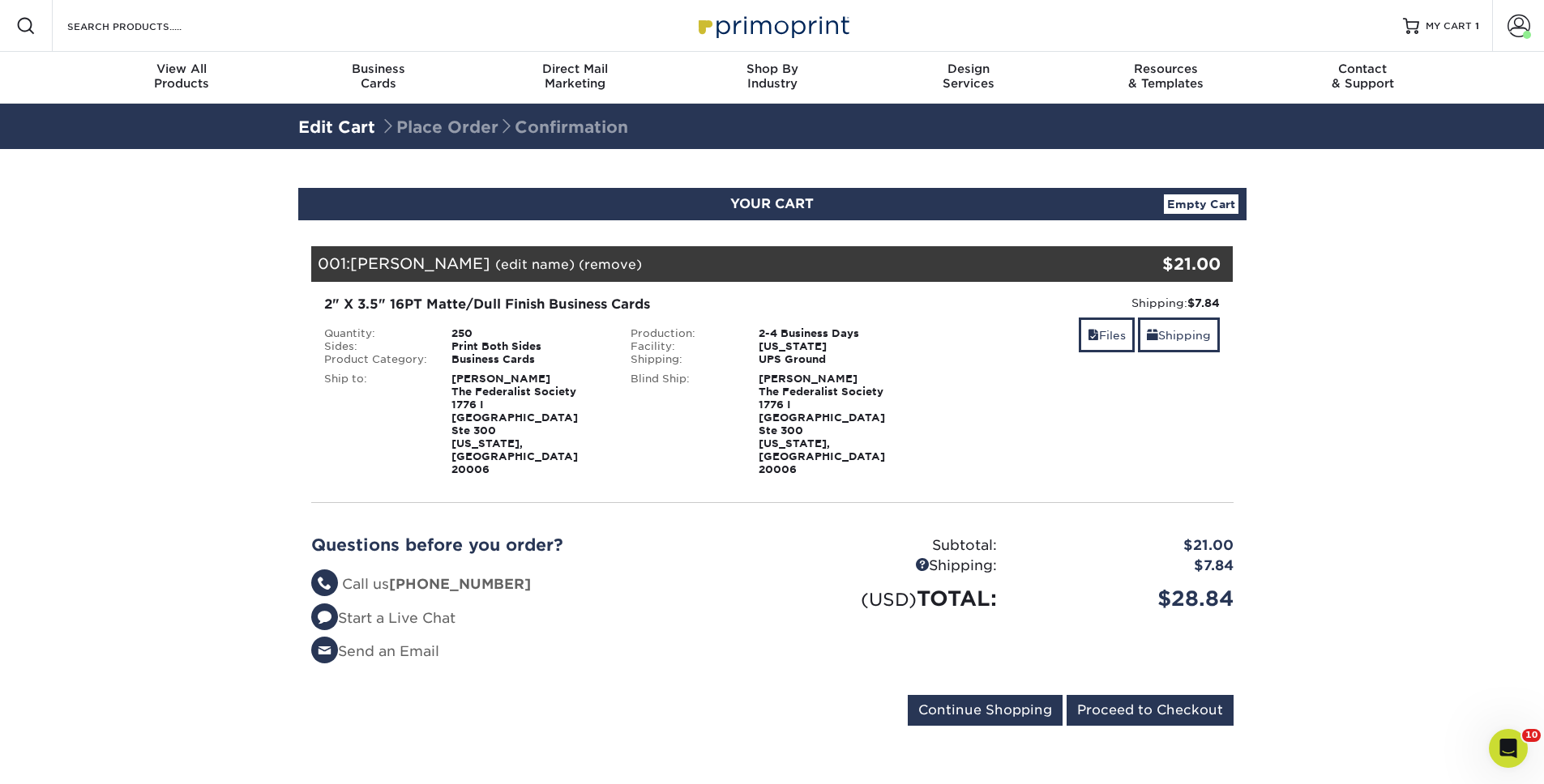
click at [1123, 696] on form "Continue Shopping Proceed to Checkout" at bounding box center [772, 715] width 922 height 38
click at [1126, 696] on input "Proceed to Checkout" at bounding box center [1150, 711] width 167 height 31
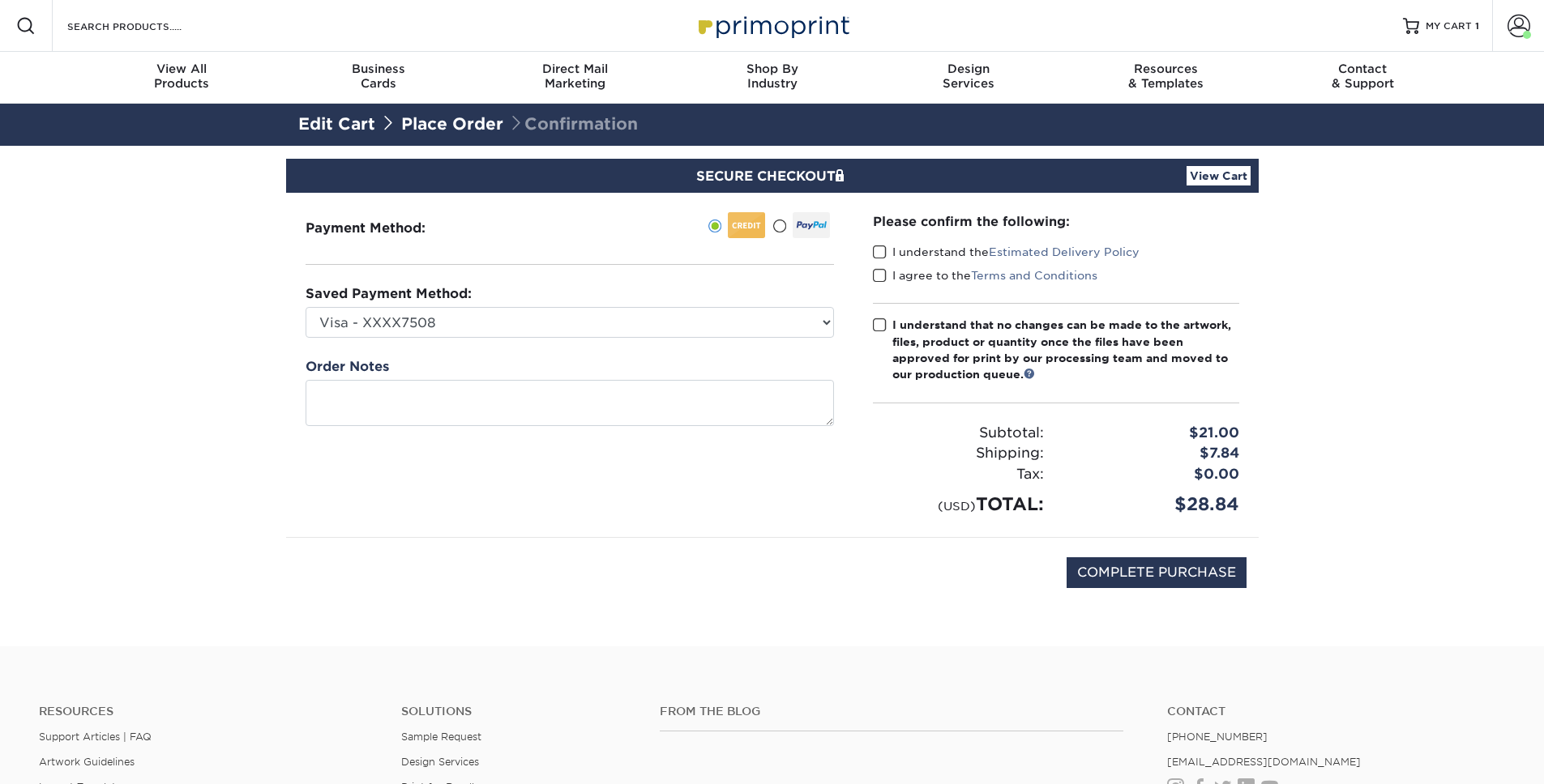
click at [887, 265] on div "I understand the Estimated Delivery Policy" at bounding box center [1057, 255] width 366 height 23
click at [887, 268] on label "I agree to the Terms and Conditions" at bounding box center [985, 275] width 224 height 16
click at [0, 0] on input "I agree to the Terms and Conditions" at bounding box center [0, 0] width 0 height 0
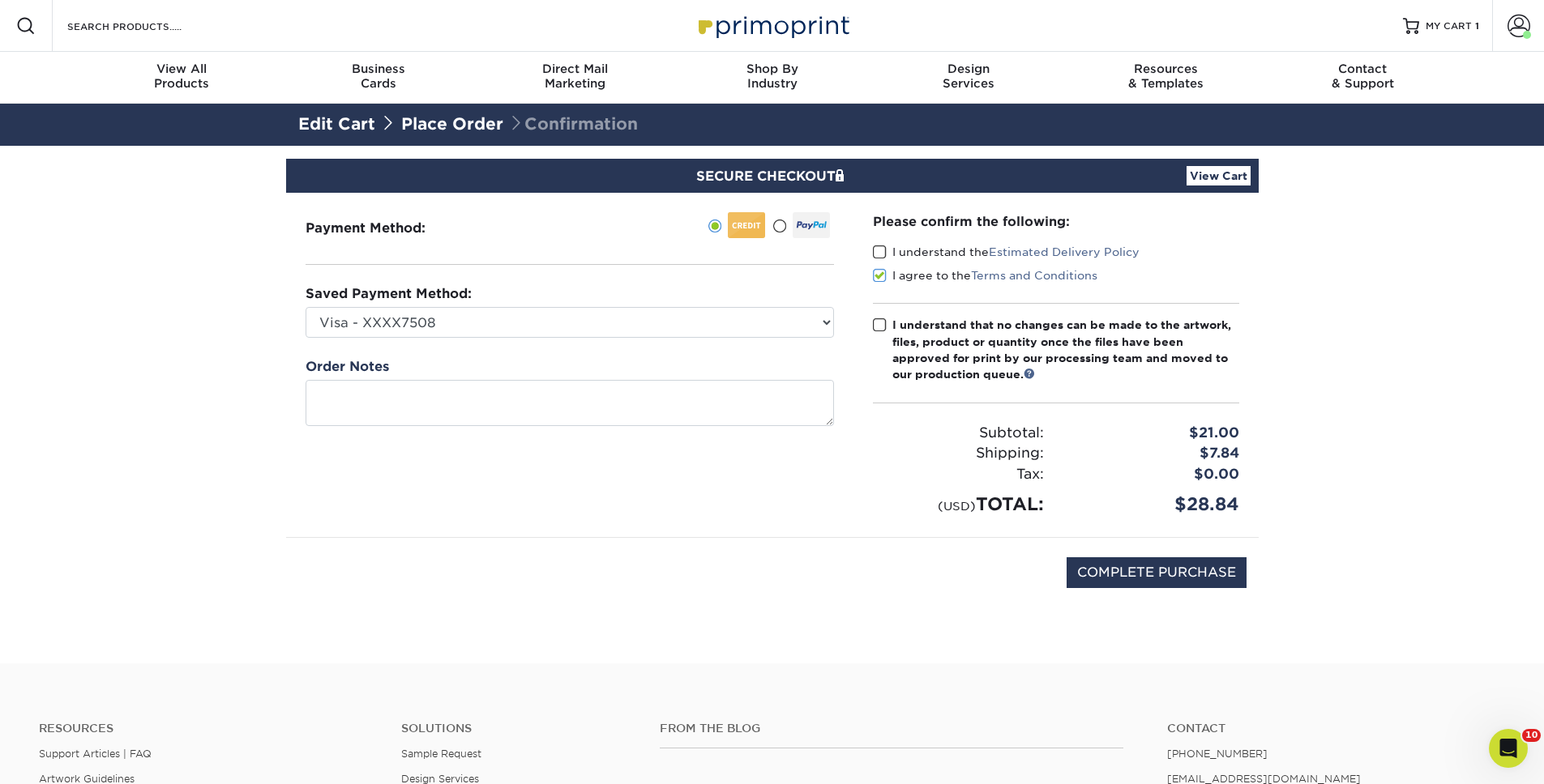
click at [883, 257] on span at bounding box center [880, 253] width 14 height 15
click at [0, 0] on input "I understand the Estimated Delivery Policy" at bounding box center [0, 0] width 0 height 0
click at [888, 309] on div "Please confirm the following: I understand the Estimated Delivery Policy I agre…" at bounding box center [1057, 364] width 366 height 305
click at [888, 318] on label "I understand that no changes can be made to the artwork, files, product or quan…" at bounding box center [1057, 349] width 366 height 67
click at [0, 0] on input "I understand that no changes can be made to the artwork, files, product or quan…" at bounding box center [0, 0] width 0 height 0
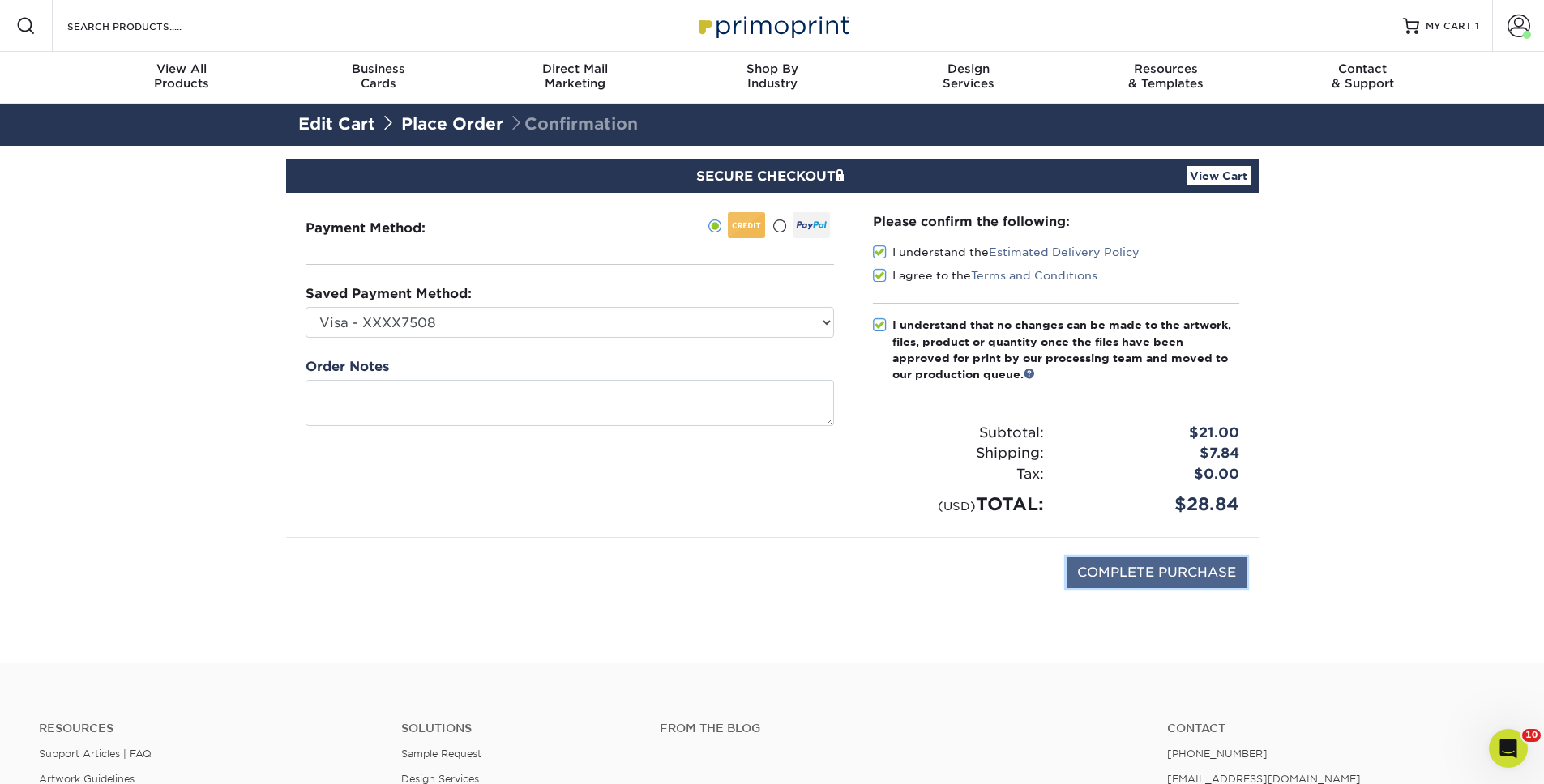
click at [1226, 568] on input "COMPLETE PURCHASE" at bounding box center [1157, 573] width 180 height 31
type input "PROCESSING, PLEASE WAIT..."
